Goal: Task Accomplishment & Management: Manage account settings

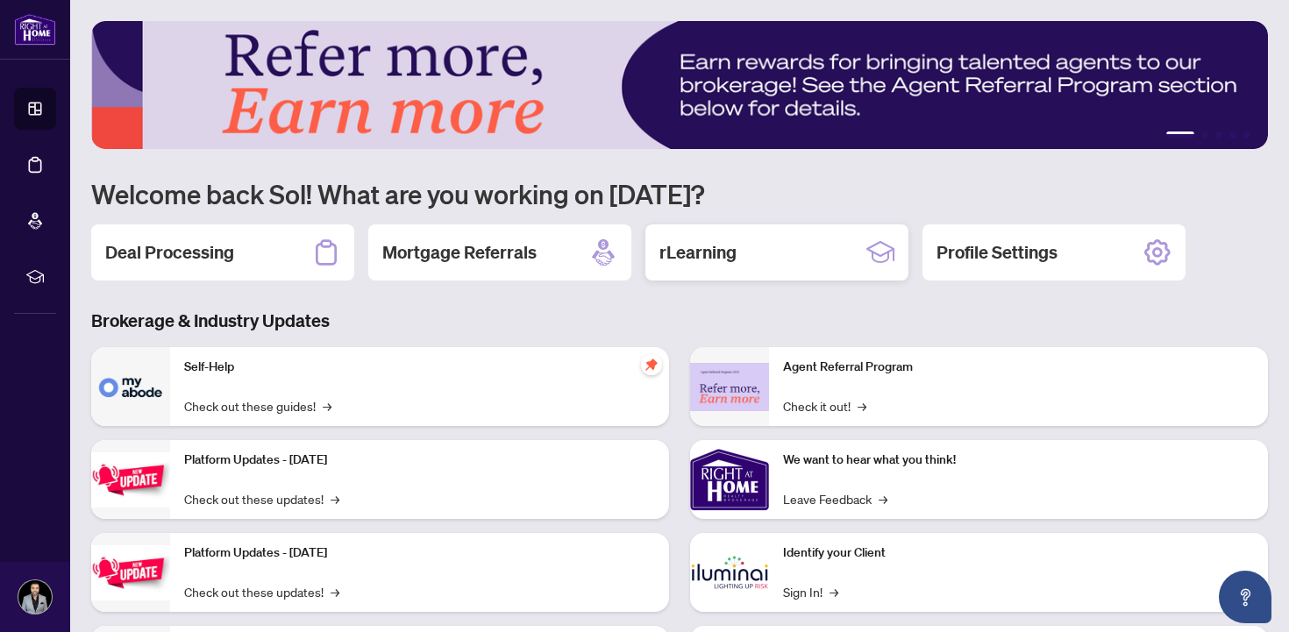
scroll to position [120, 0]
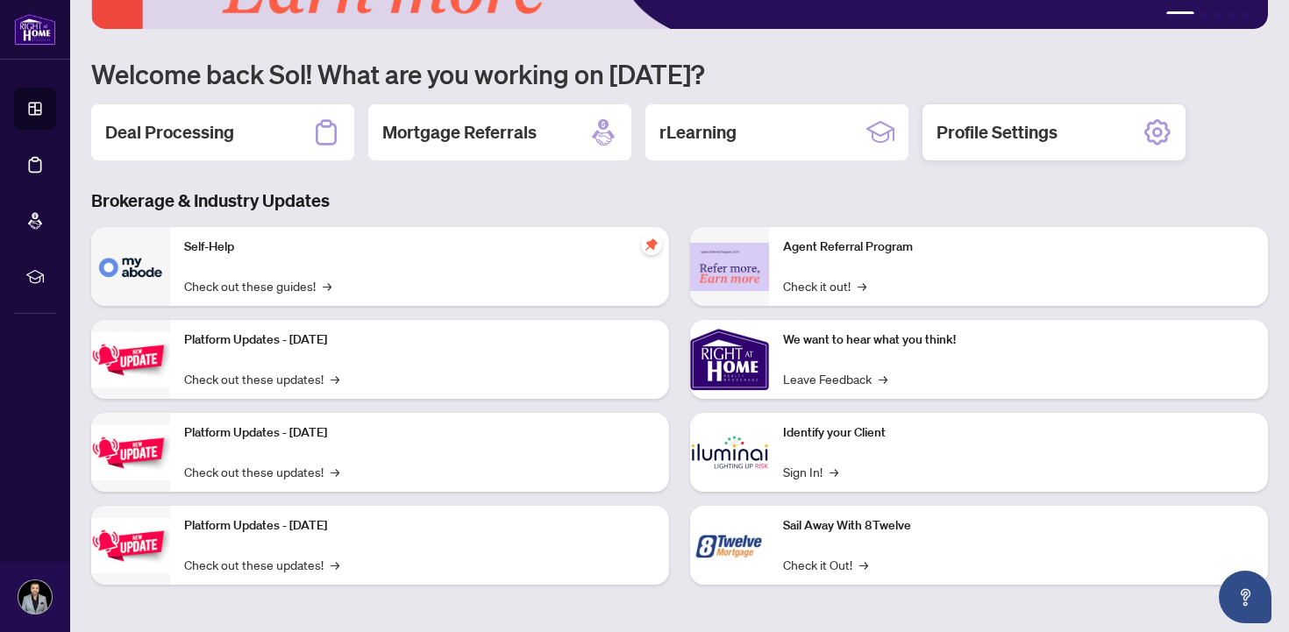
click at [1023, 144] on h2 "Profile Settings" at bounding box center [997, 132] width 121 height 25
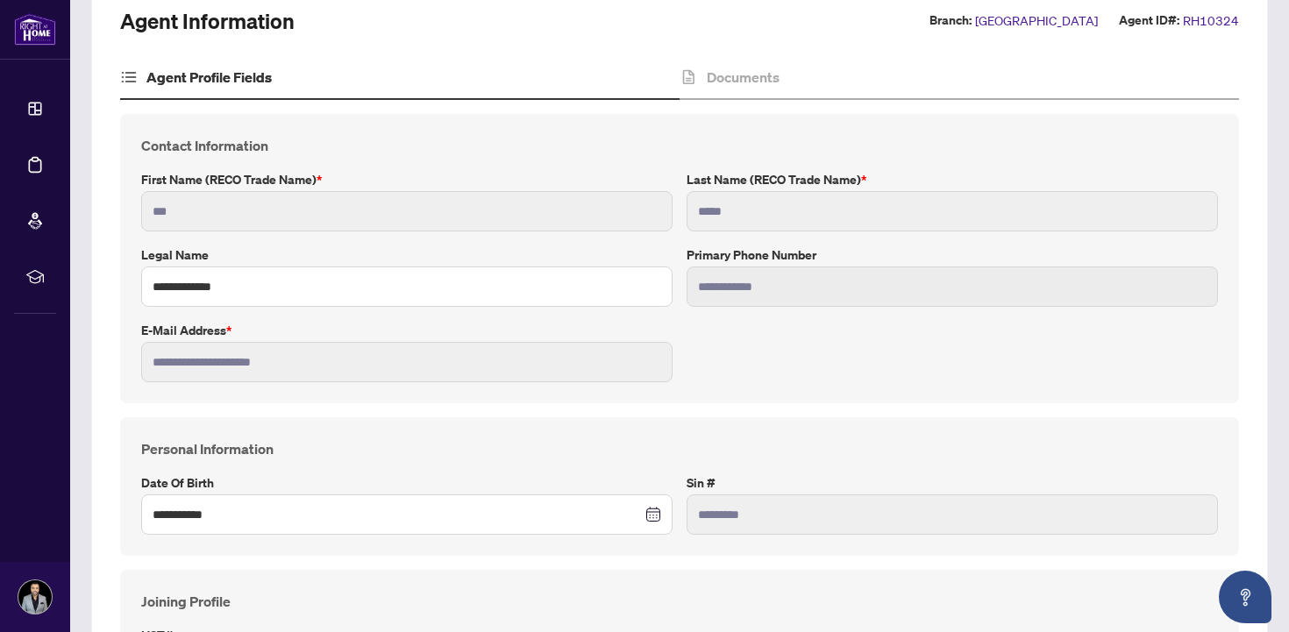
scroll to position [84, 0]
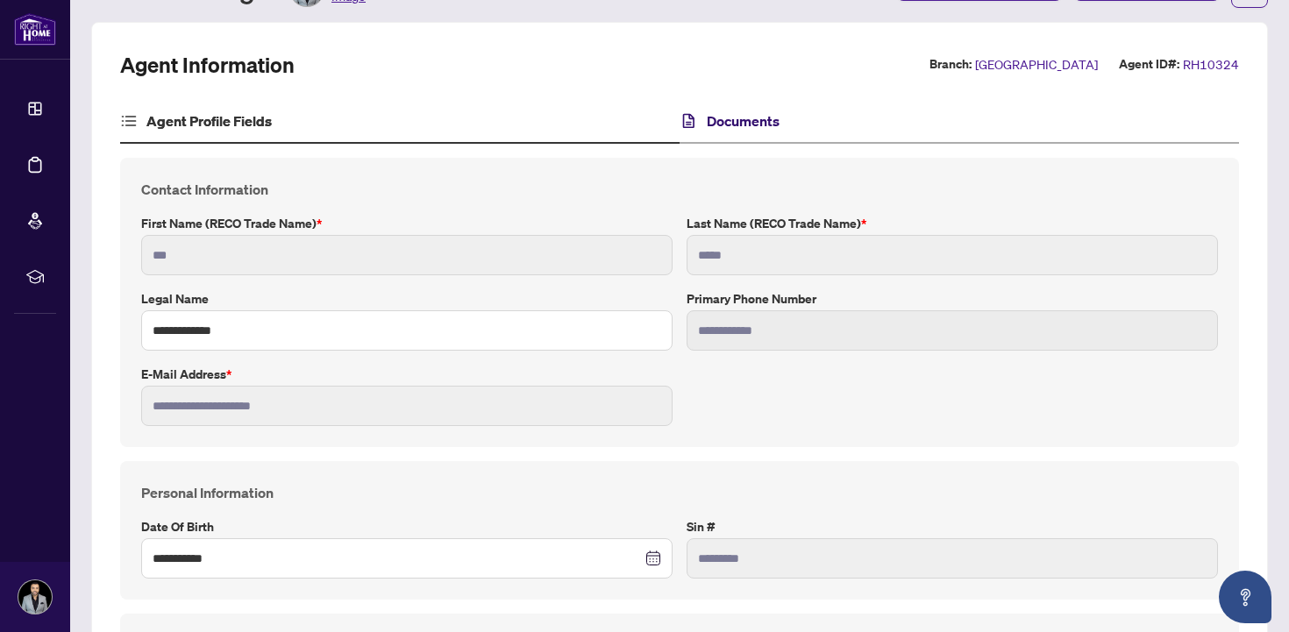
click at [717, 114] on h4 "Documents" at bounding box center [743, 120] width 73 height 21
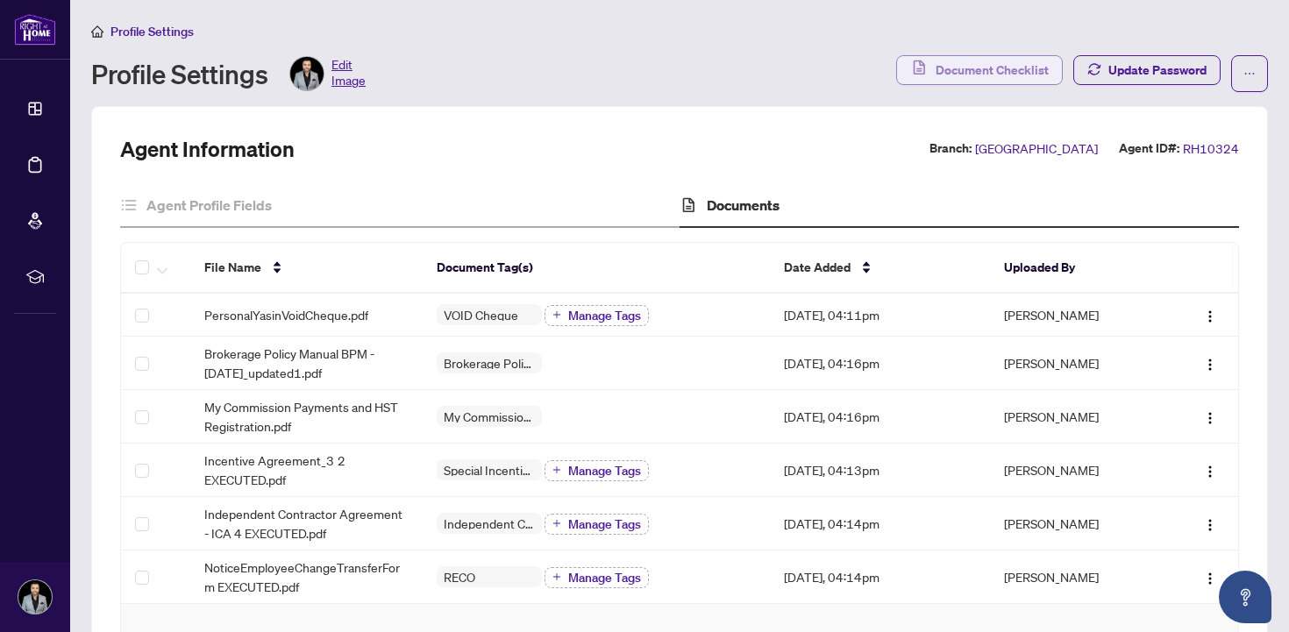
click at [951, 66] on span "Document Checklist" at bounding box center [992, 70] width 113 height 28
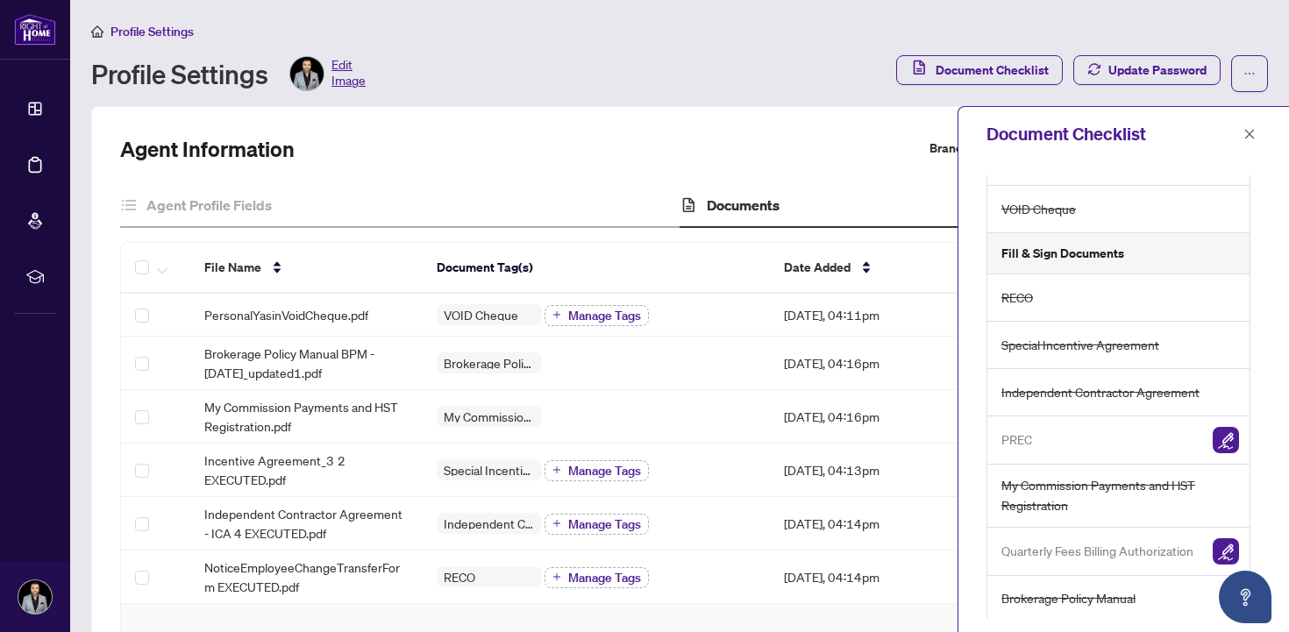
scroll to position [163, 0]
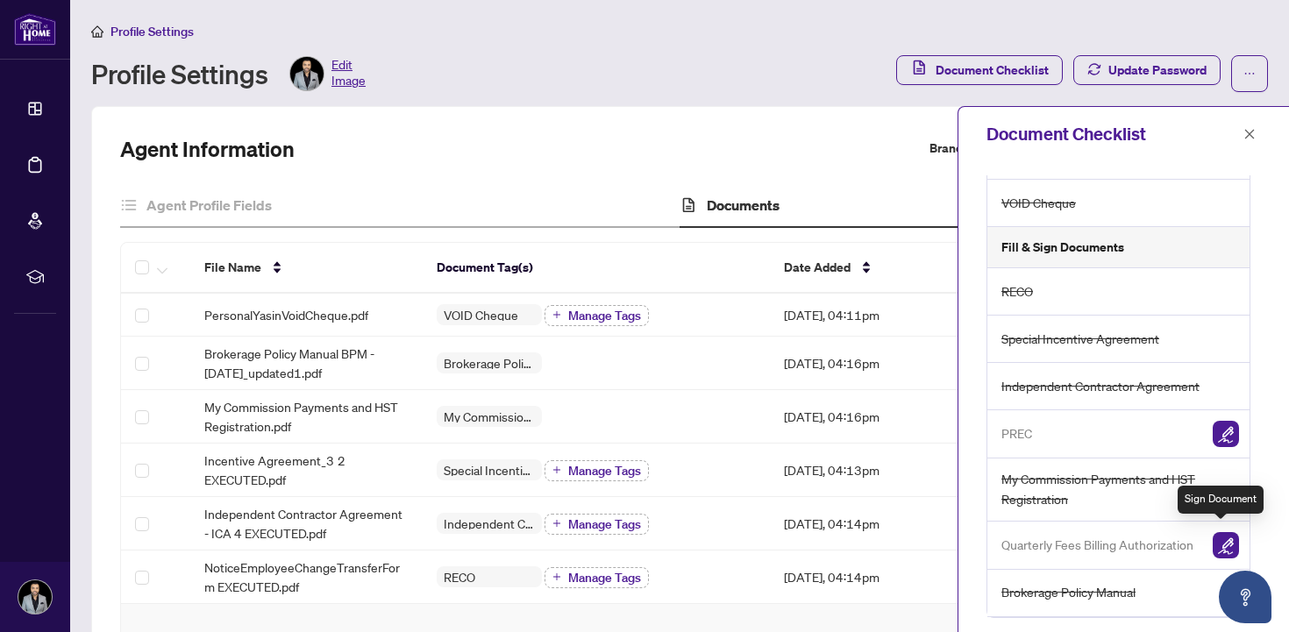
click at [1219, 532] on img "button" at bounding box center [1226, 545] width 26 height 26
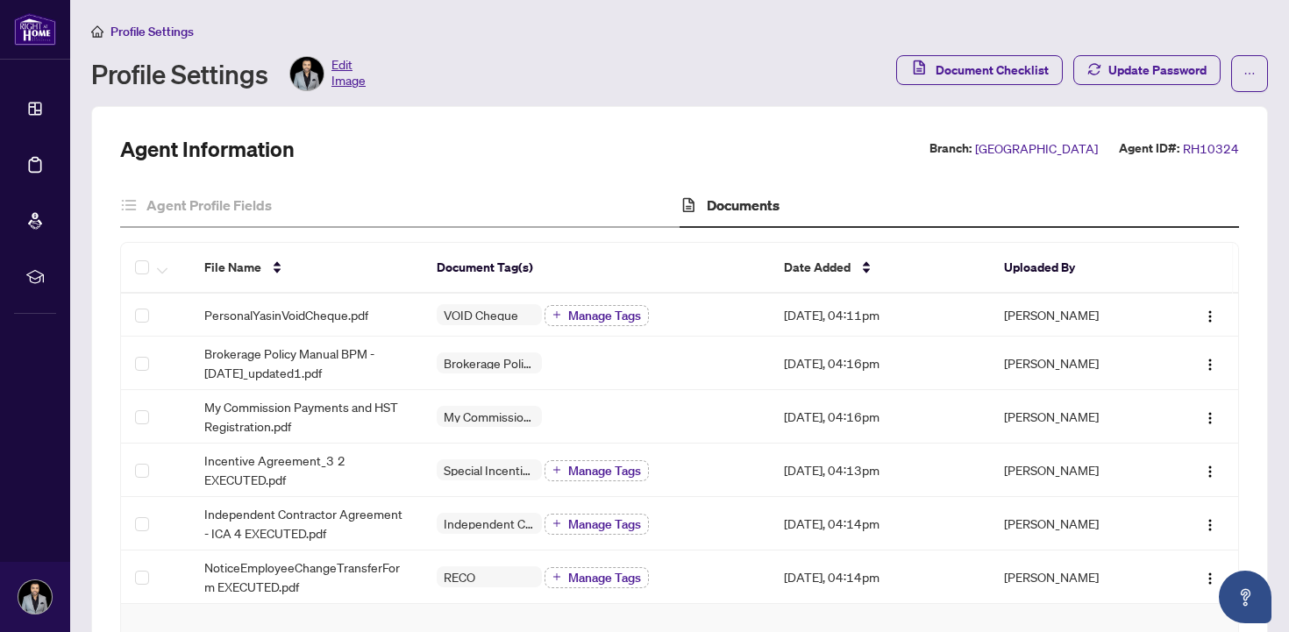
click at [1029, 53] on div "Profile Settings Profile Settings Edit Image Document Checklist Update Password" at bounding box center [679, 56] width 1177 height 71
click at [1021, 67] on span "Document Checklist" at bounding box center [992, 70] width 113 height 28
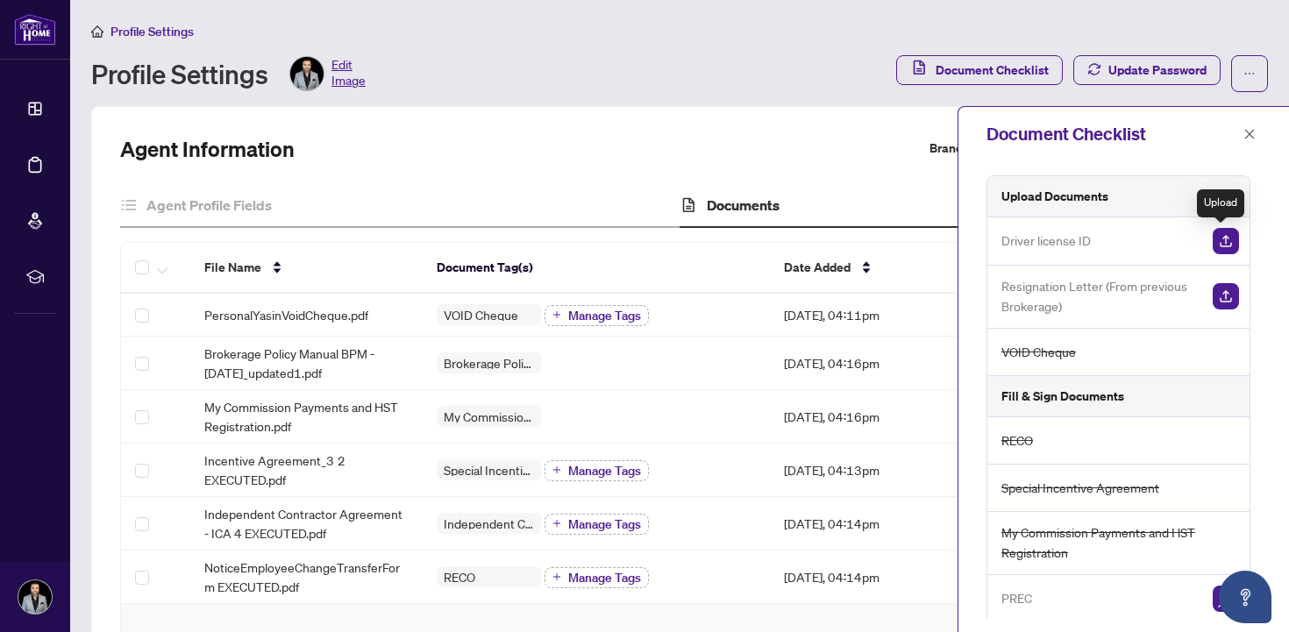
click at [1221, 241] on img "button" at bounding box center [1226, 241] width 26 height 26
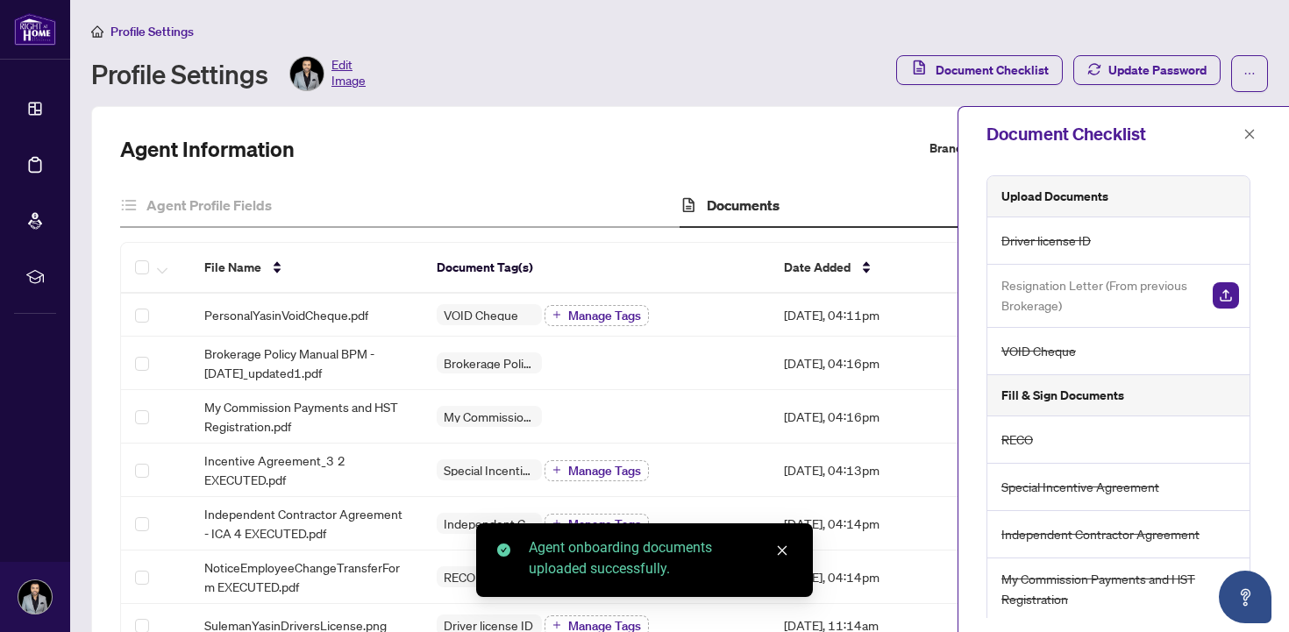
scroll to position [13, 0]
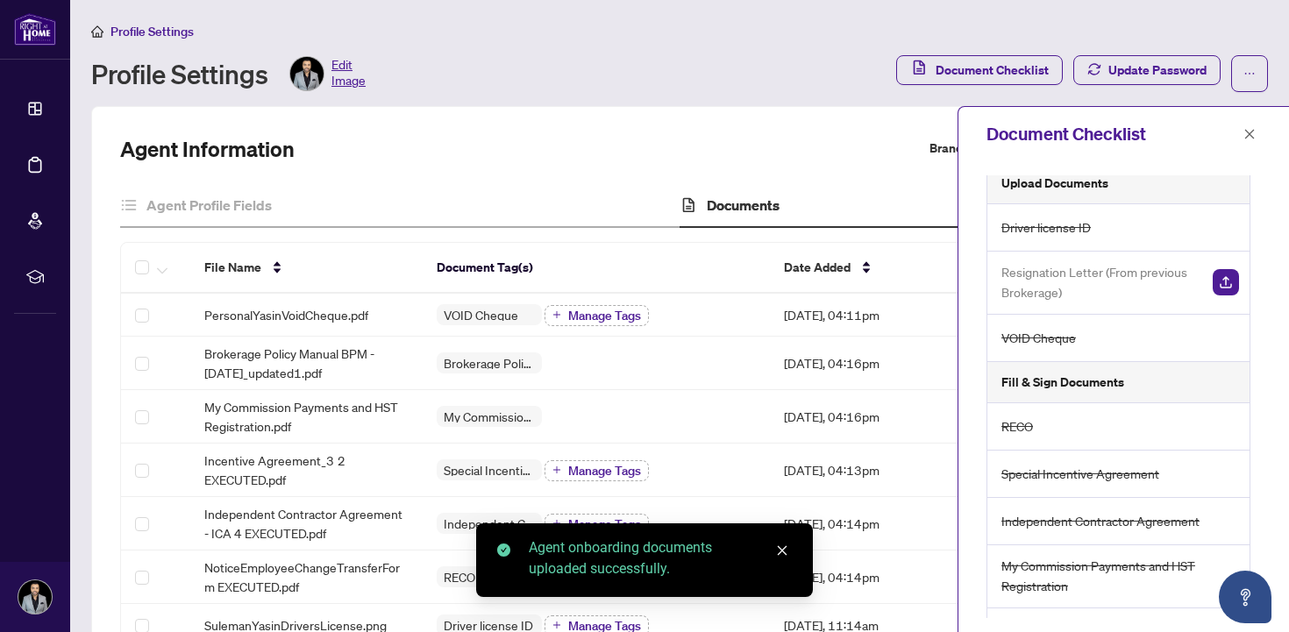
click at [1097, 275] on span "Resignation Letter (From previous Brokerage)" at bounding box center [1099, 282] width 197 height 41
click at [1215, 283] on img "button" at bounding box center [1226, 282] width 26 height 26
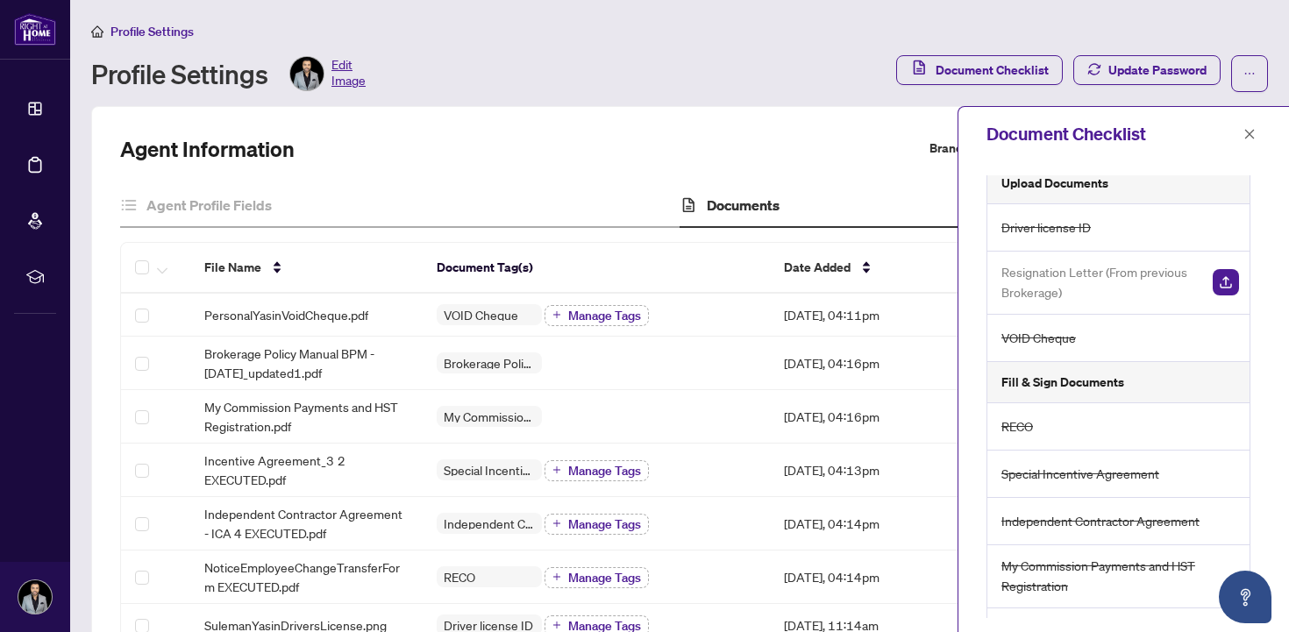
click at [1214, 281] on img "button" at bounding box center [1226, 282] width 26 height 26
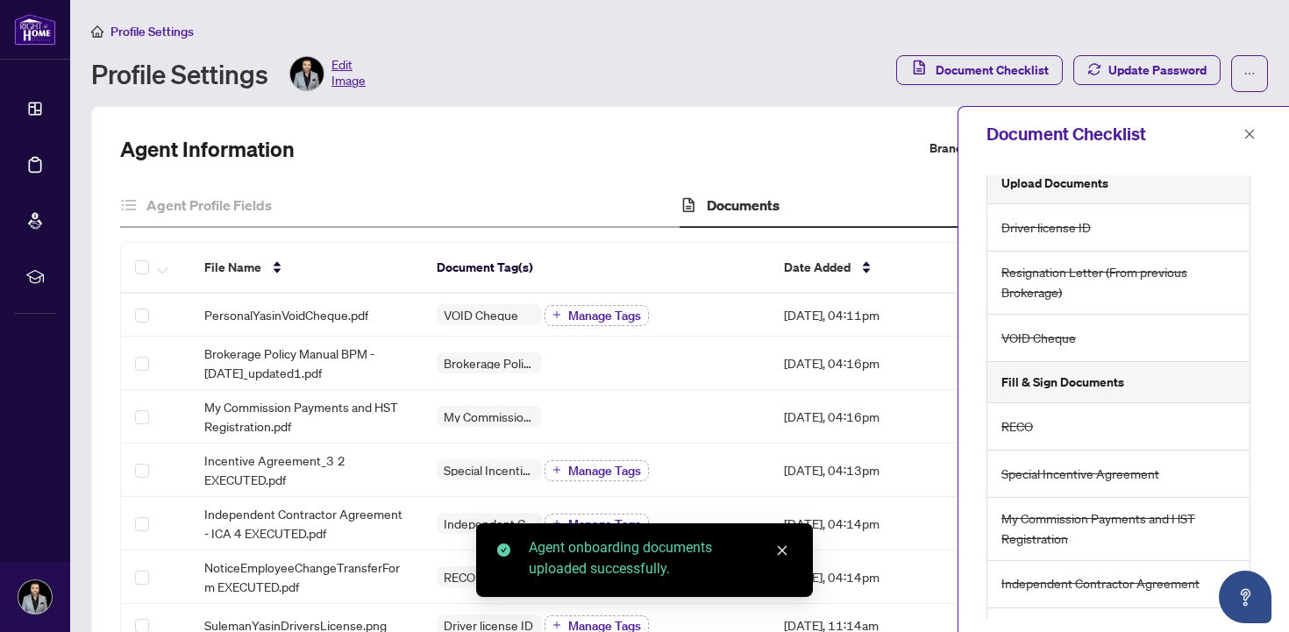
scroll to position [162, 0]
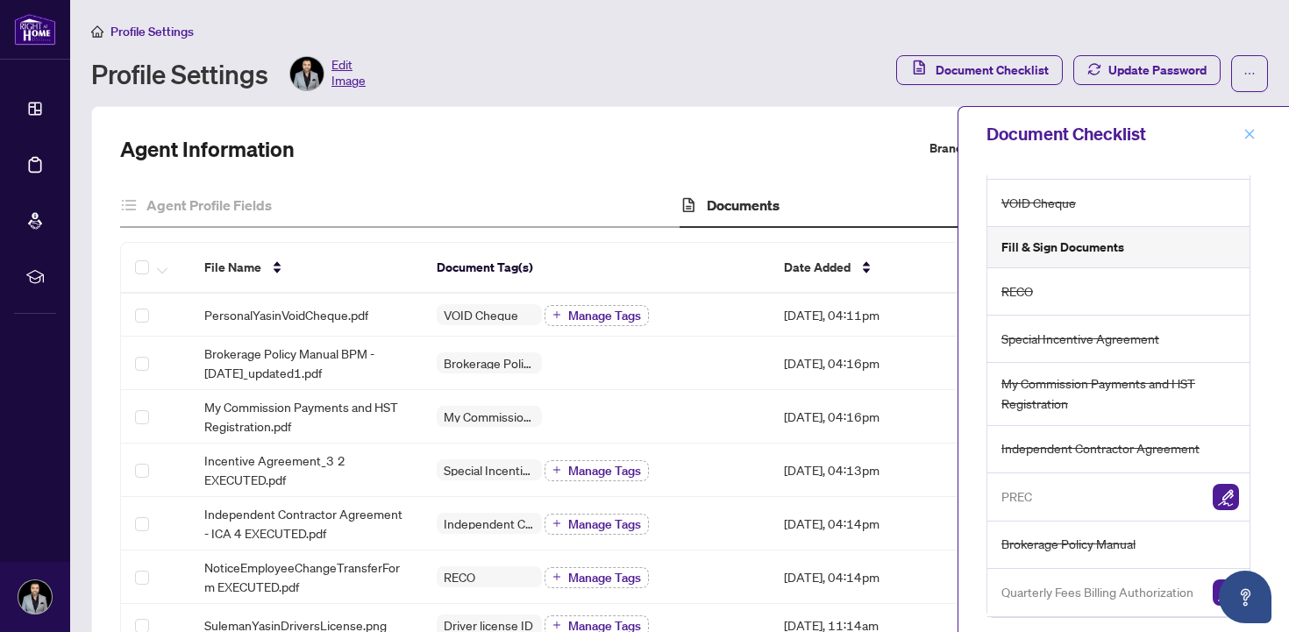
click at [1247, 142] on span "button" at bounding box center [1249, 134] width 12 height 28
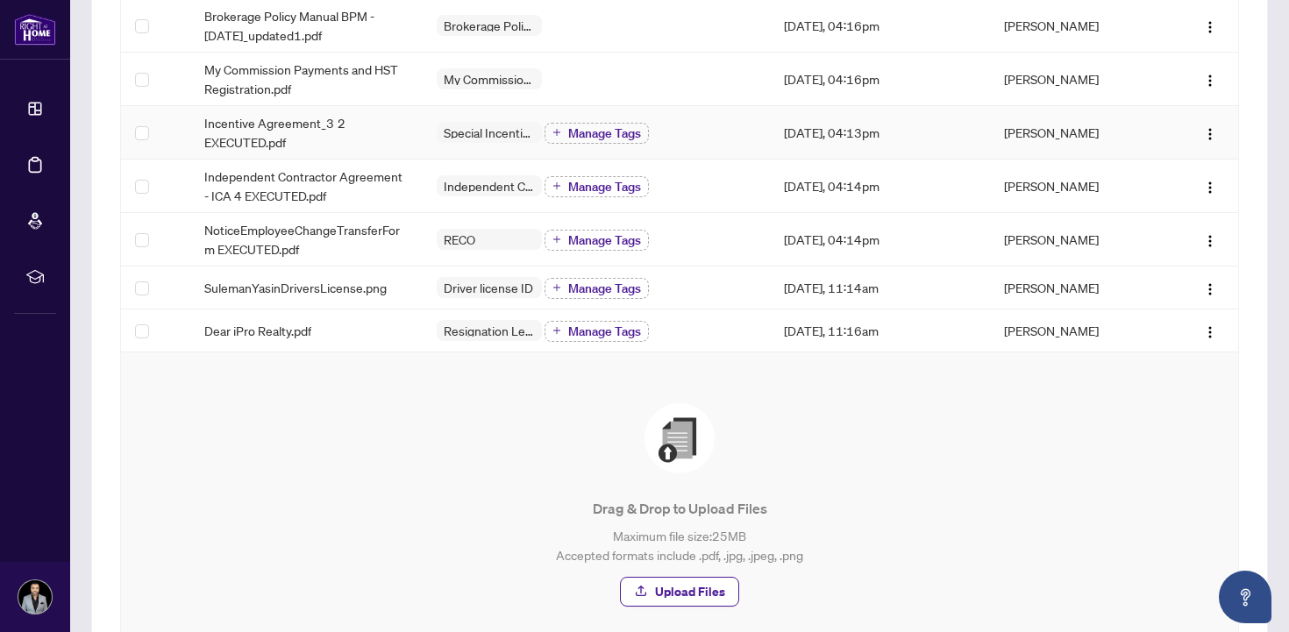
scroll to position [161, 0]
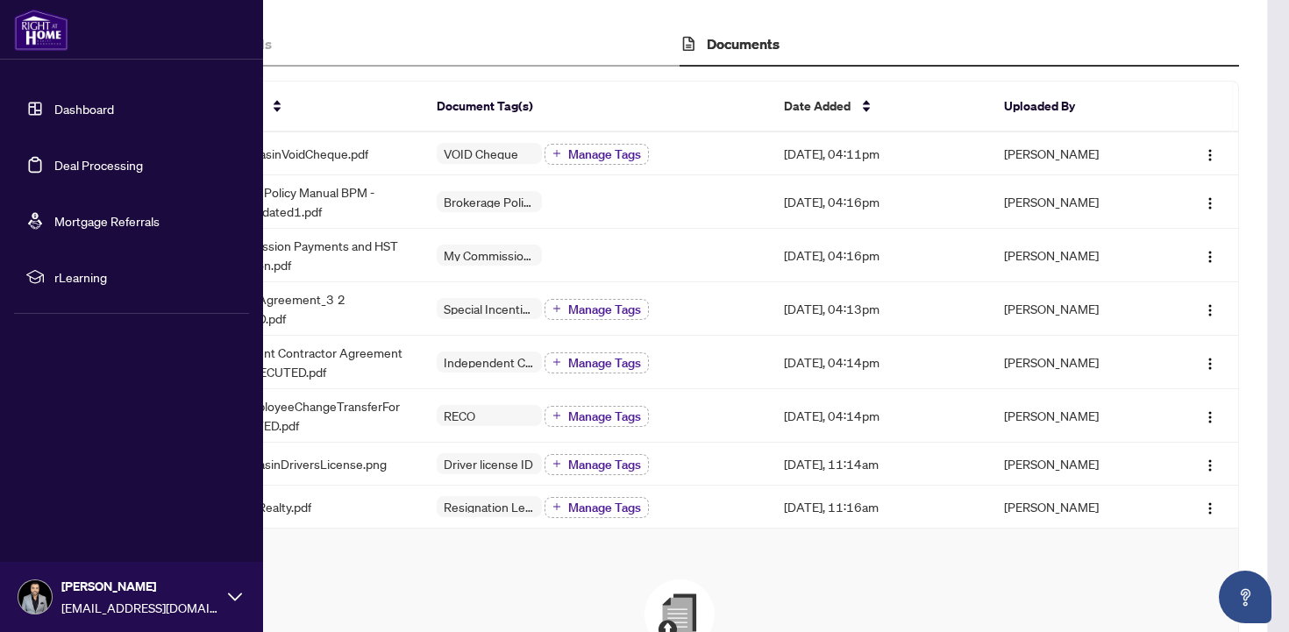
click at [73, 109] on link "Dashboard" at bounding box center [84, 109] width 60 height 16
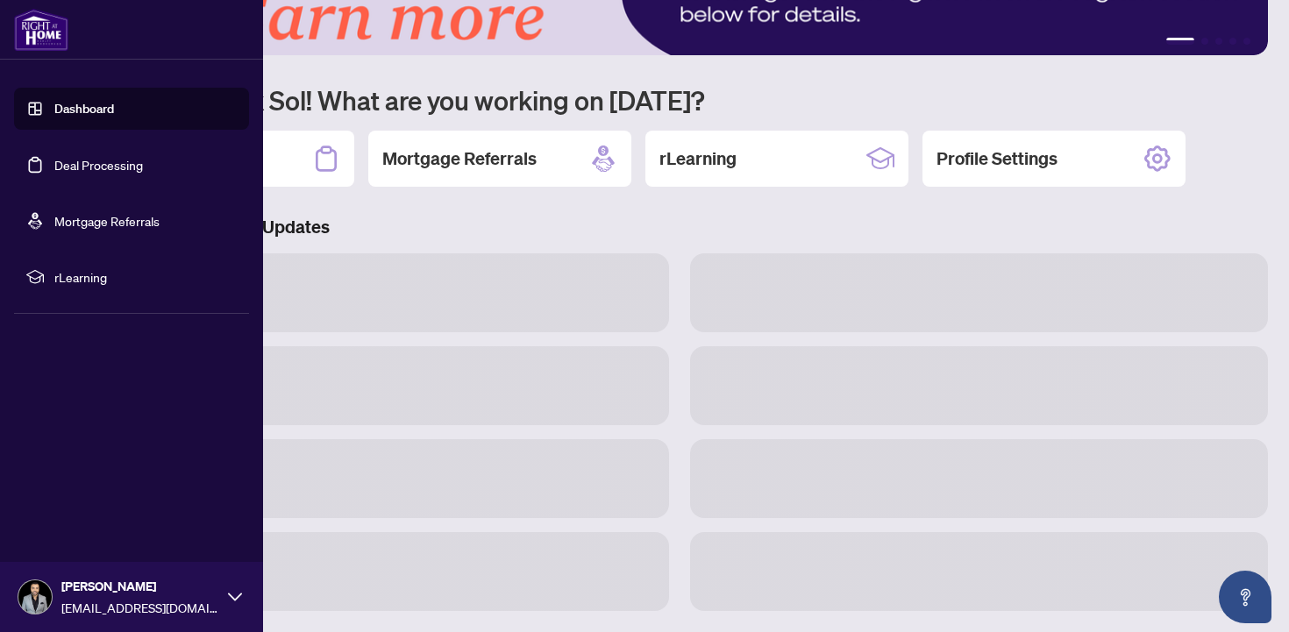
scroll to position [120, 0]
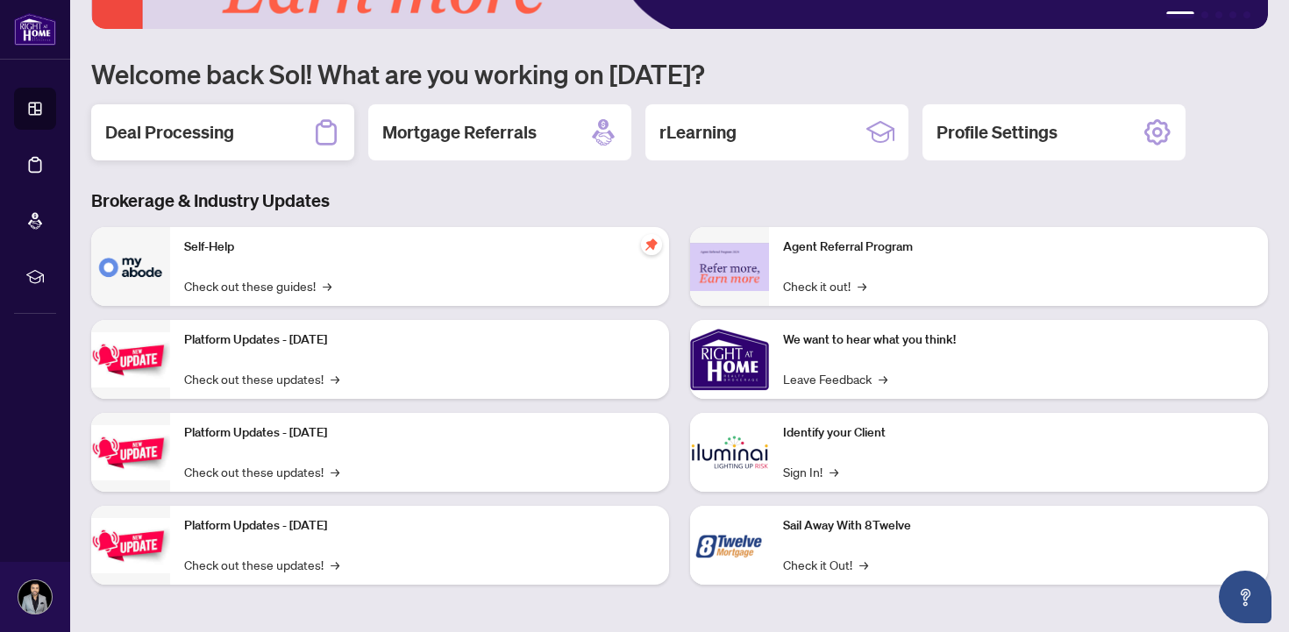
click at [268, 129] on div "Deal Processing" at bounding box center [222, 132] width 263 height 56
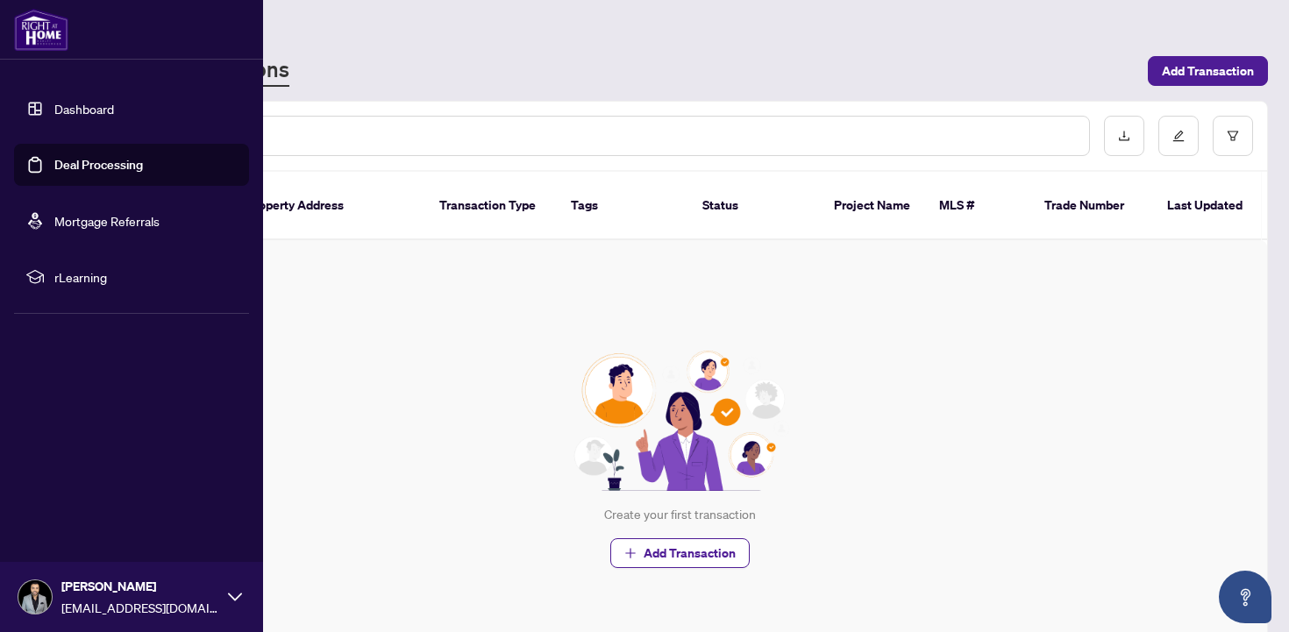
click at [54, 109] on link "Dashboard" at bounding box center [84, 109] width 60 height 16
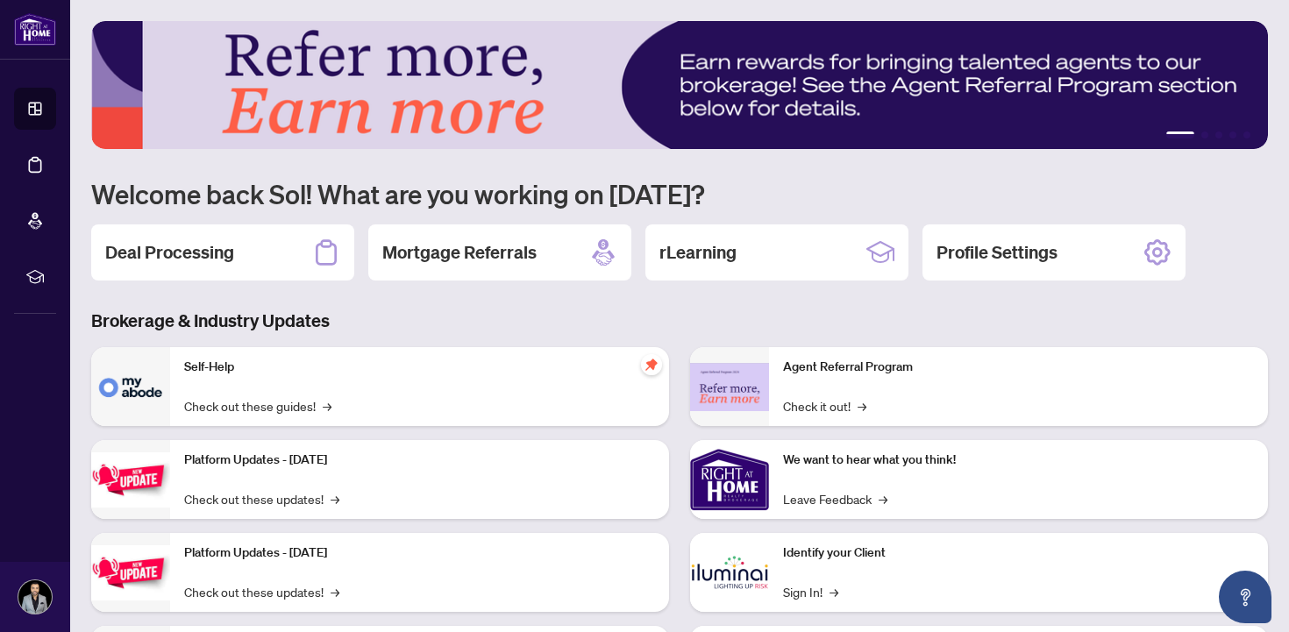
scroll to position [120, 0]
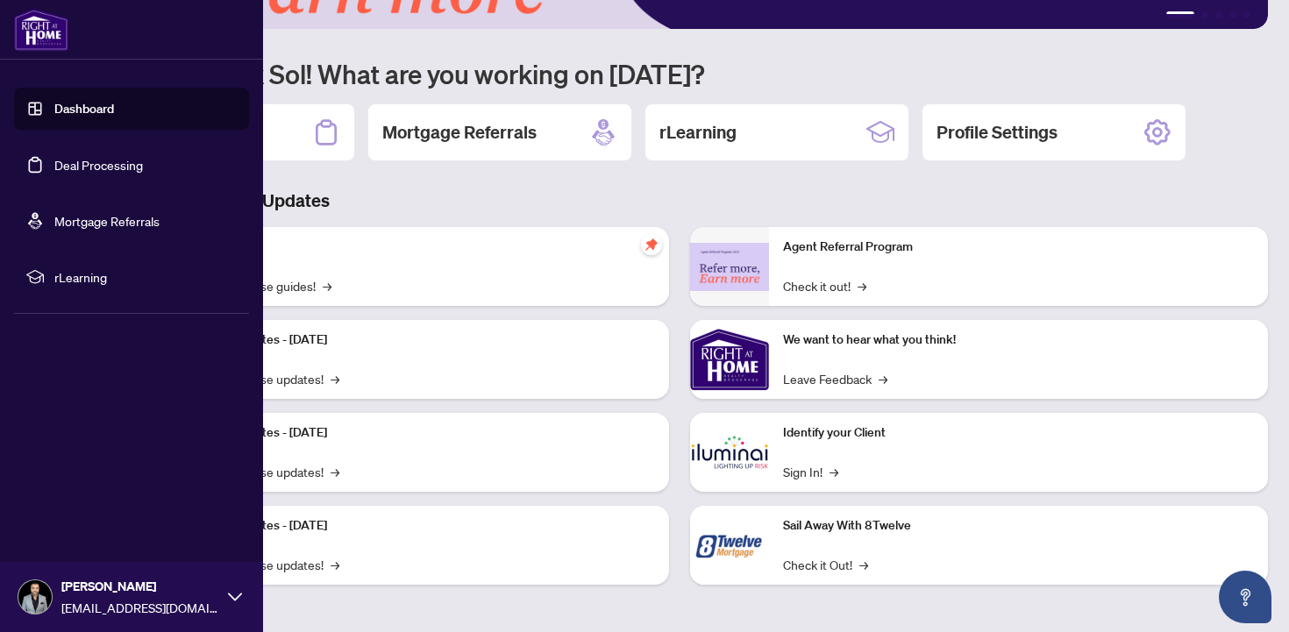
click at [97, 283] on span "rLearning" at bounding box center [145, 276] width 182 height 19
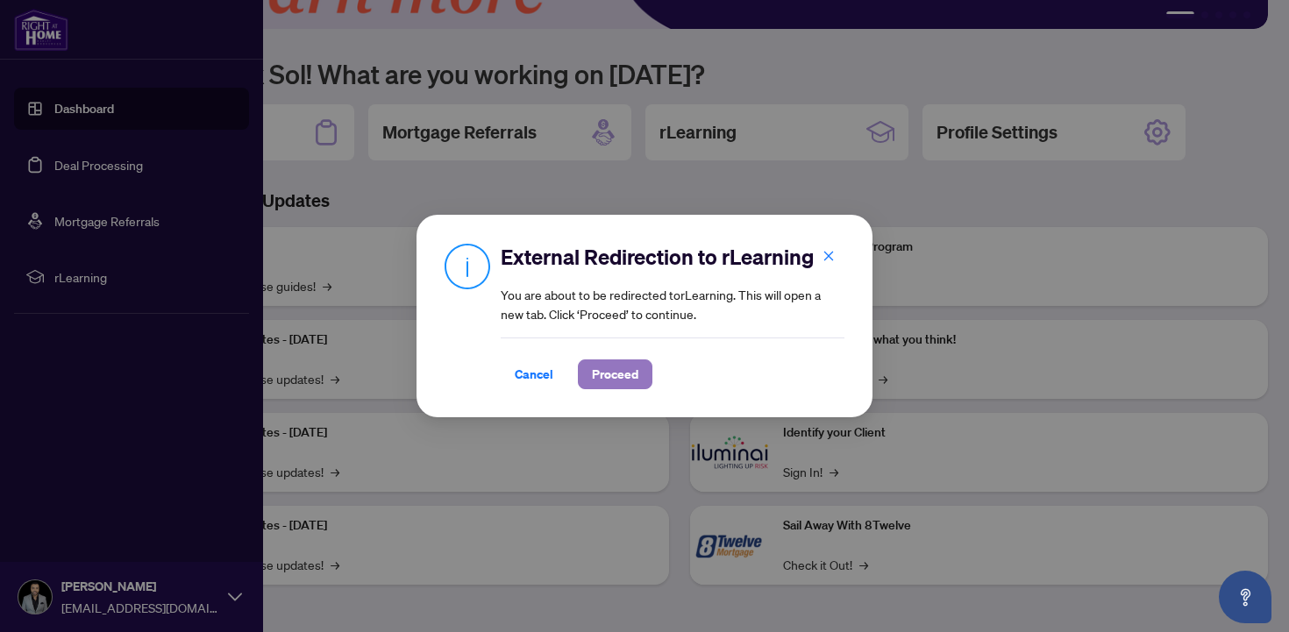
click at [603, 370] on span "Proceed" at bounding box center [615, 374] width 46 height 28
